Goal: Find specific page/section: Find specific page/section

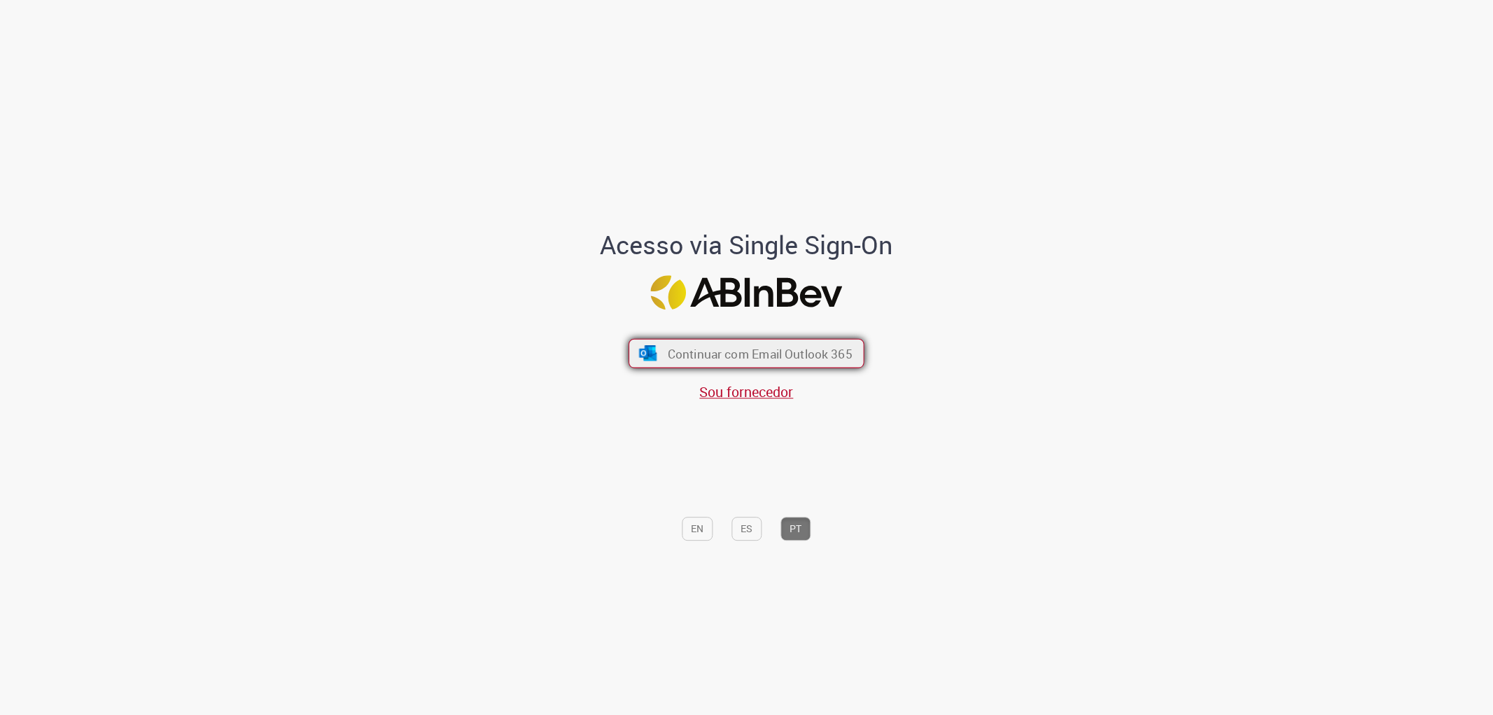
click at [690, 340] on button "Continuar com Email Outlook 365" at bounding box center [746, 352] width 236 height 29
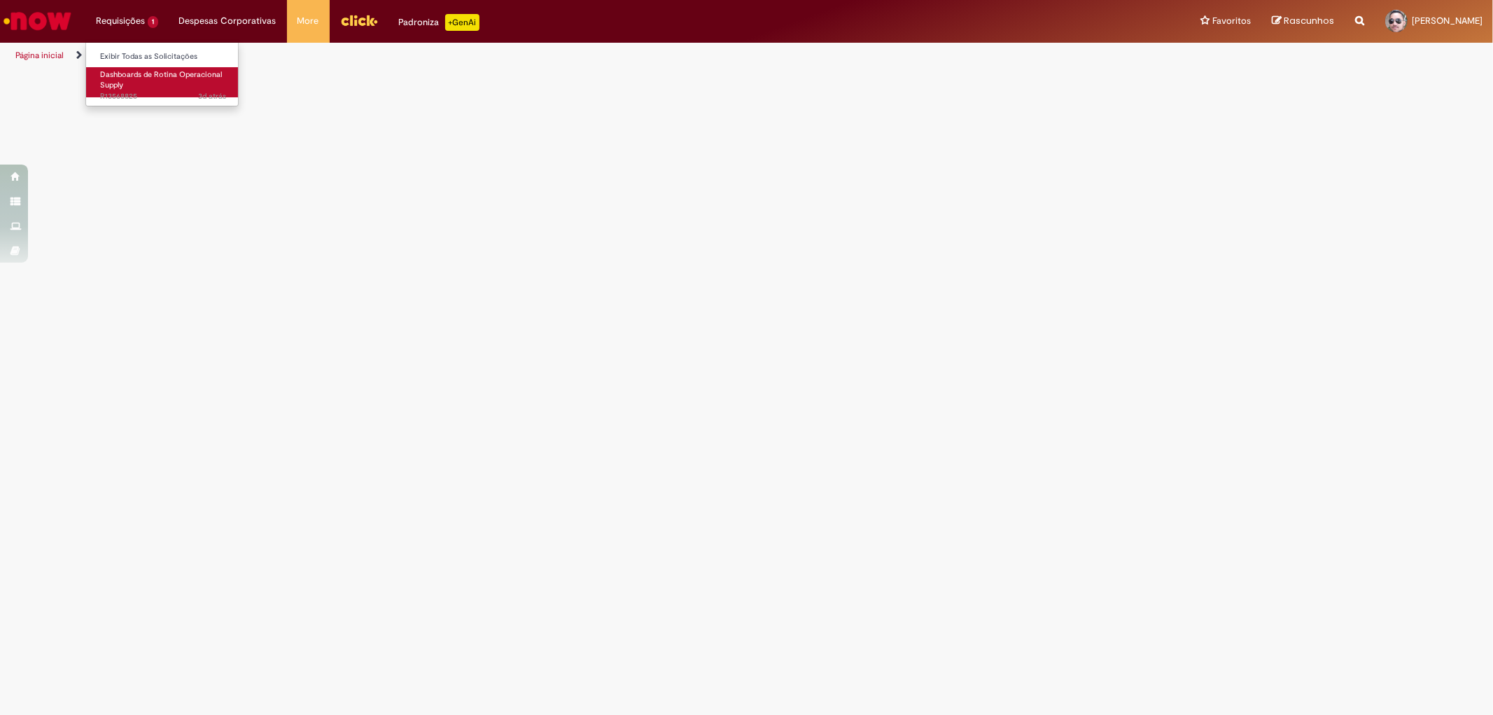
click at [127, 69] on span "Dashboards de Rotina Operacional Supply" at bounding box center [161, 80] width 122 height 22
